Goal: Navigation & Orientation: Find specific page/section

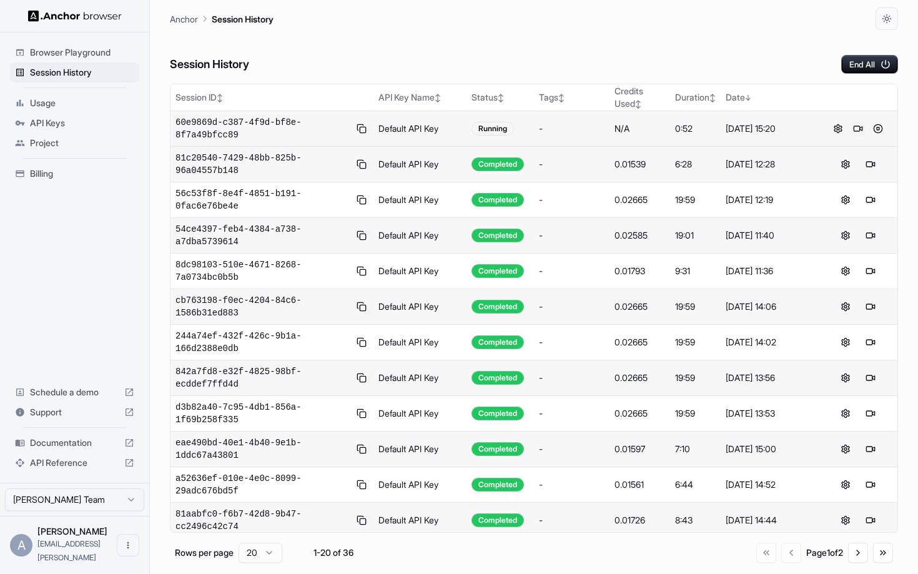
click at [860, 132] on button at bounding box center [857, 128] width 15 height 15
